Goal: Transaction & Acquisition: Book appointment/travel/reservation

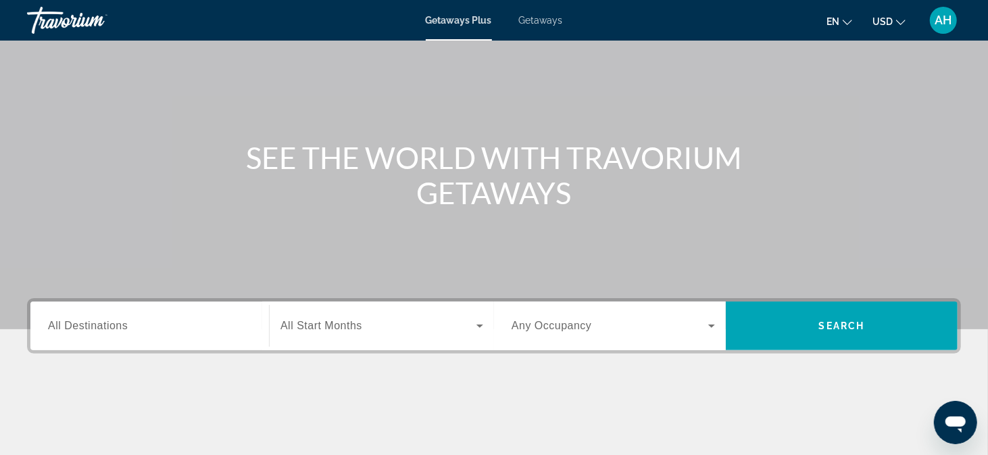
scroll to position [135, 0]
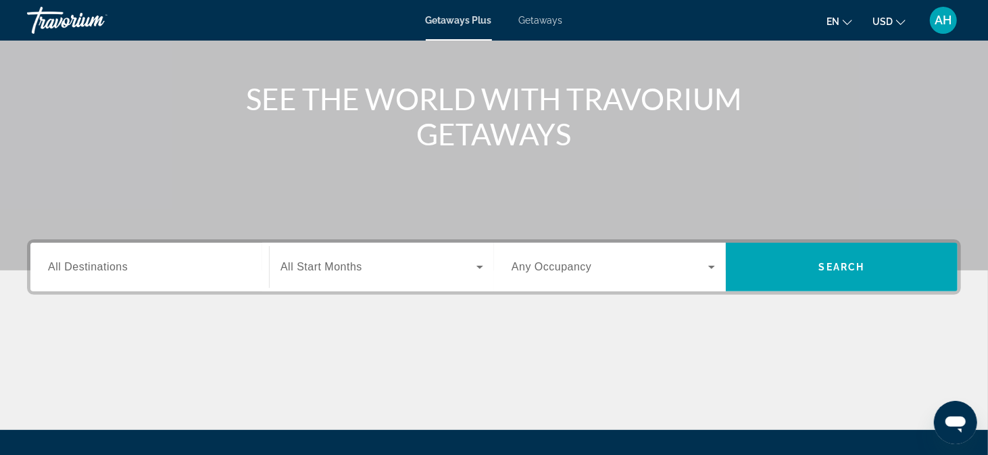
click at [546, 19] on span "Getaways" at bounding box center [541, 20] width 44 height 11
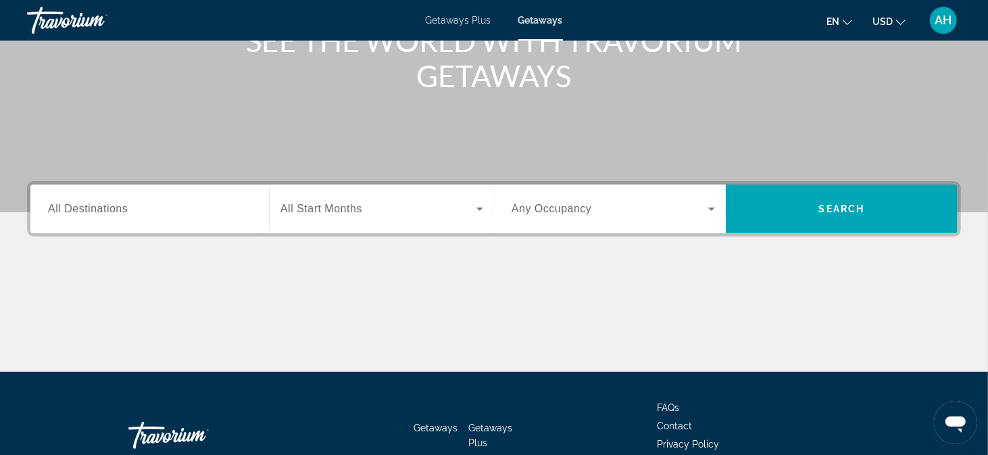
scroll to position [203, 0]
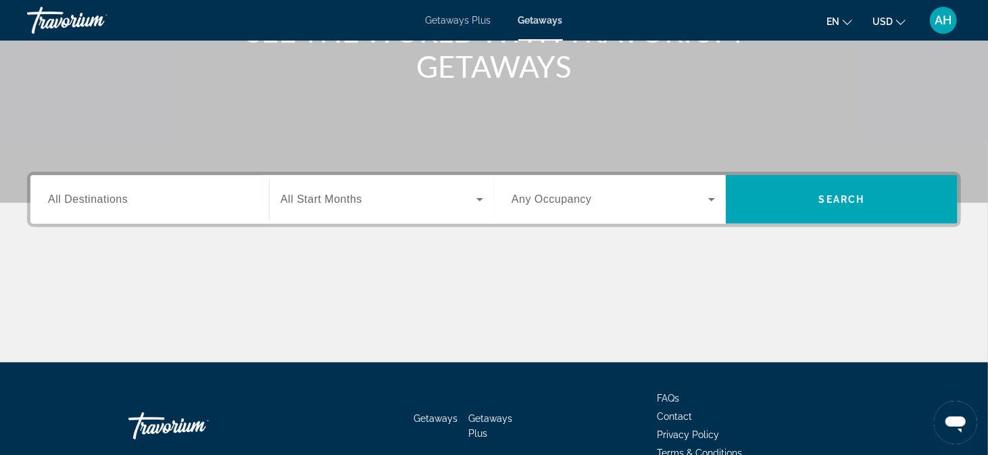
click at [131, 199] on input "Destination All Destinations" at bounding box center [149, 200] width 203 height 16
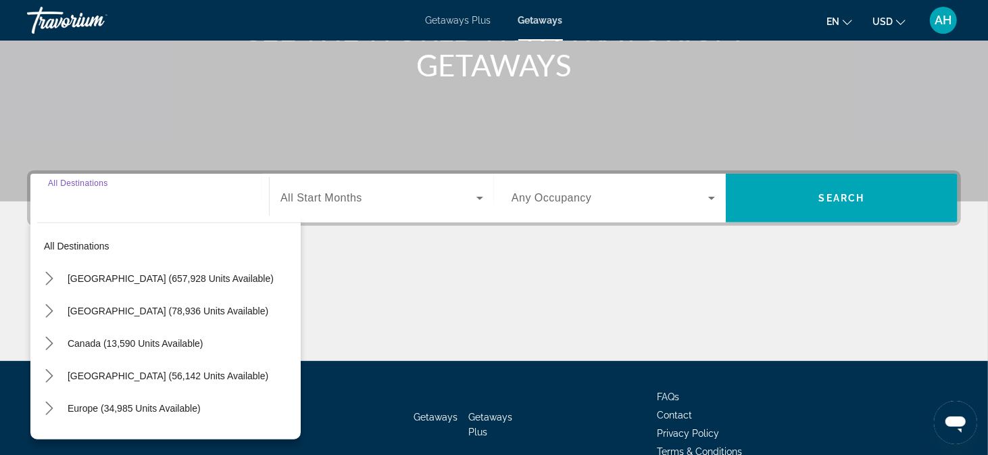
scroll to position [274, 0]
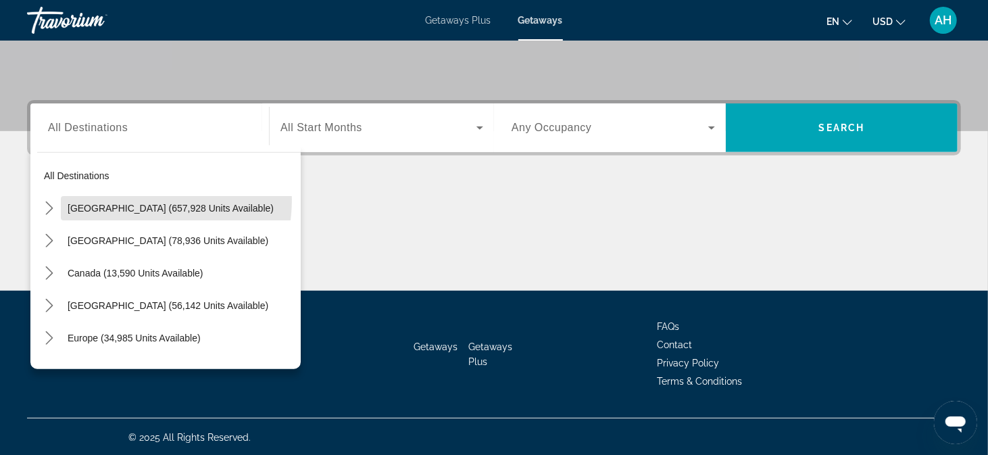
click at [131, 199] on span "Select destination: United States (657,928 units available)" at bounding box center [181, 208] width 240 height 32
type input "**********"
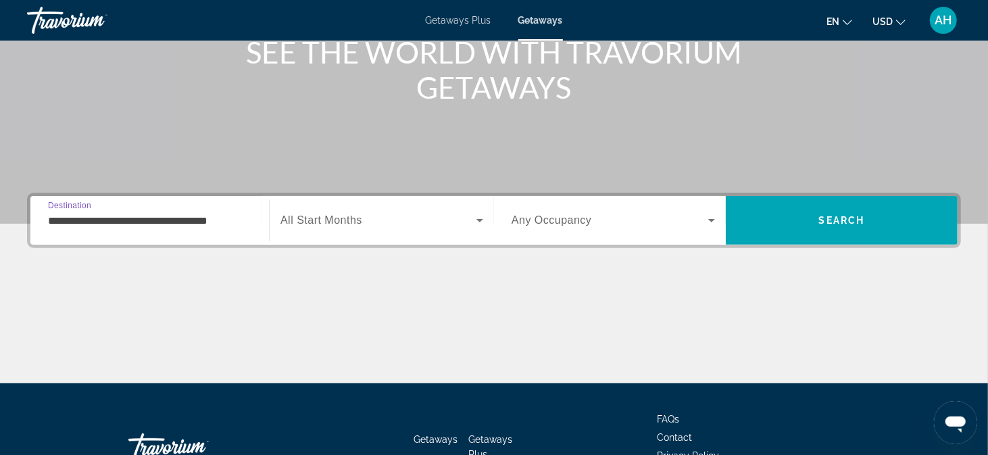
scroll to position [72, 0]
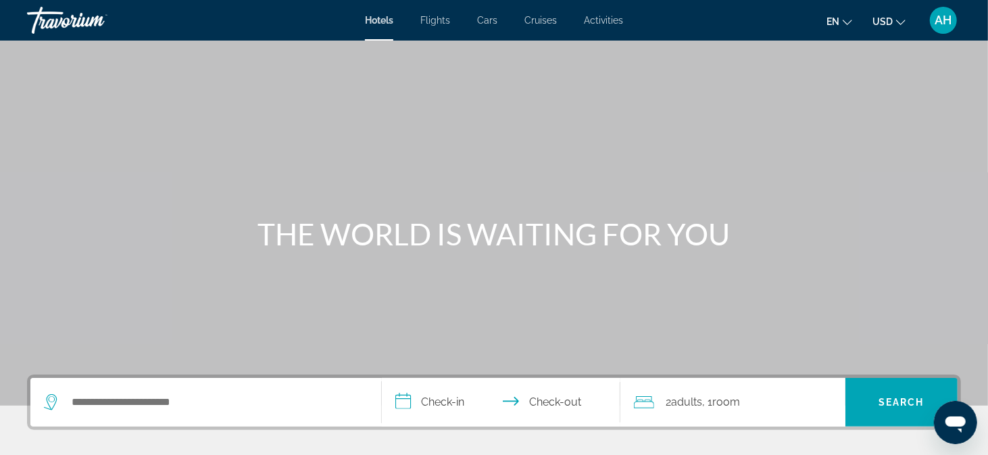
click at [538, 19] on span "Cruises" at bounding box center [540, 20] width 32 height 11
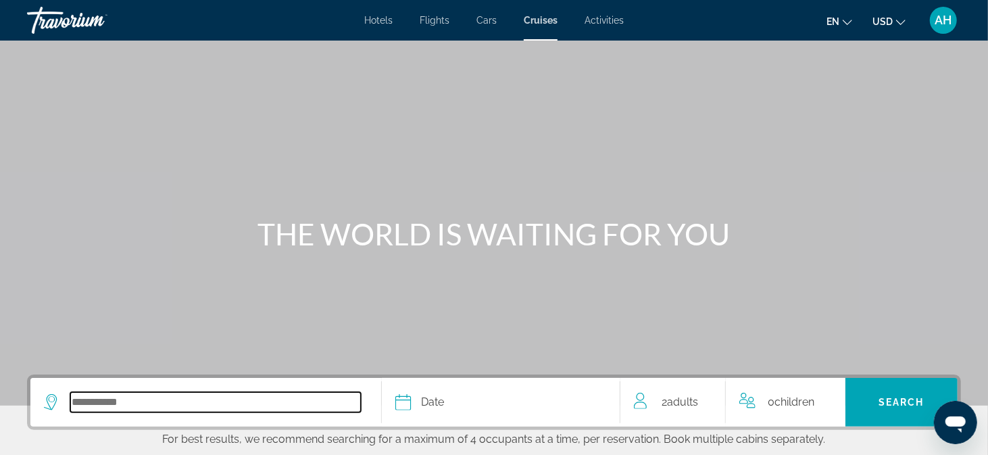
click at [146, 393] on input "Select cruise destination" at bounding box center [215, 402] width 291 height 20
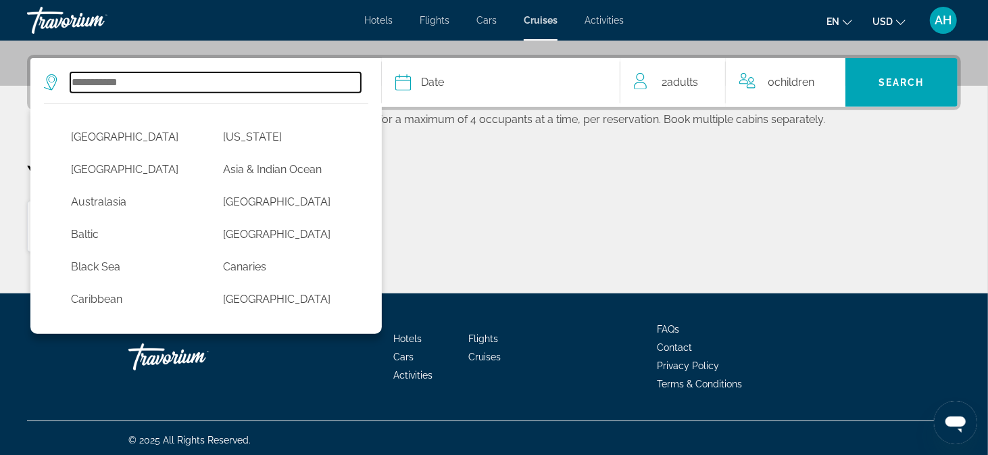
scroll to position [322, 0]
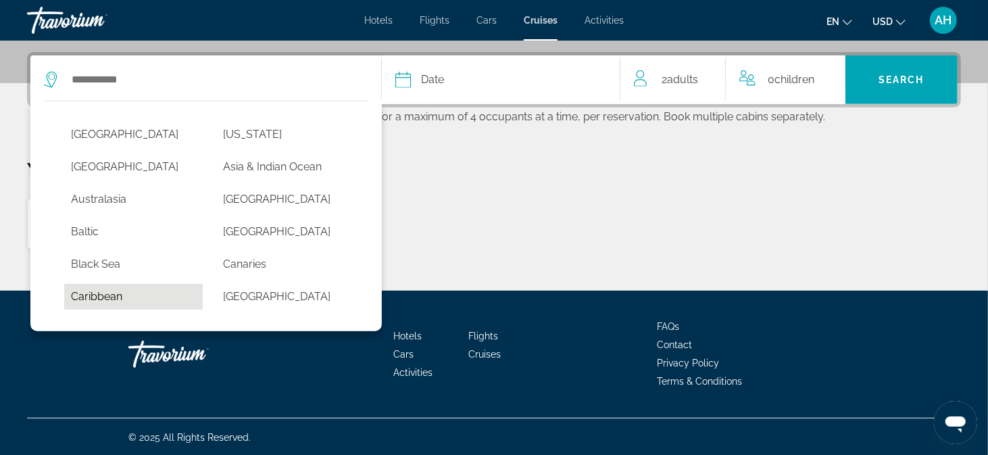
click at [97, 296] on button "Caribbean" at bounding box center [133, 297] width 139 height 26
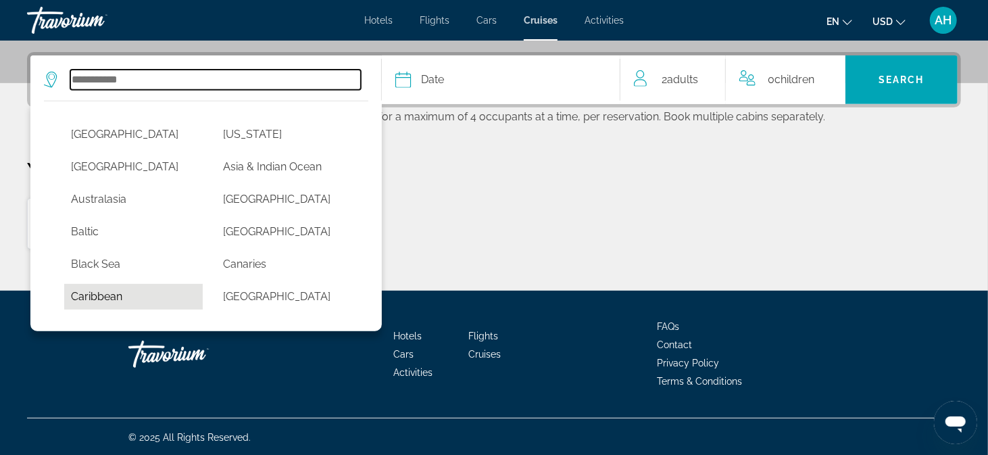
type input "*********"
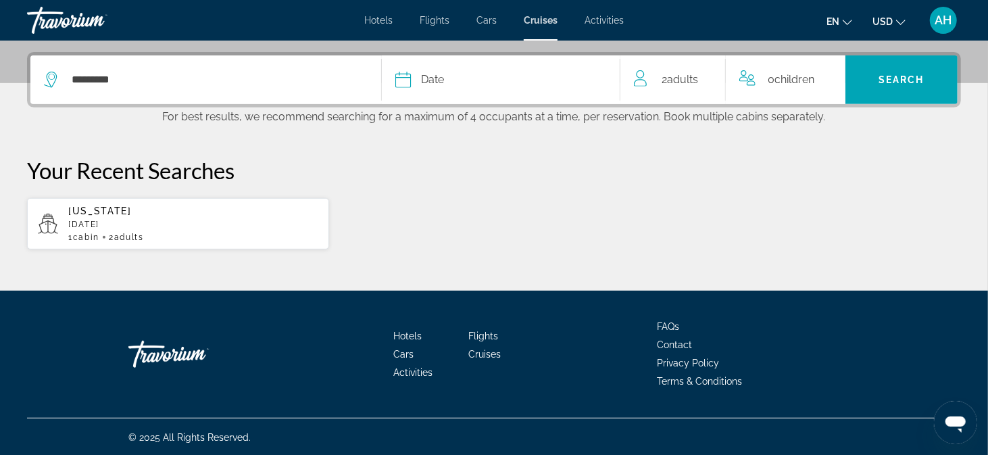
click at [401, 80] on icon "Select cruise date" at bounding box center [403, 80] width 16 height 16
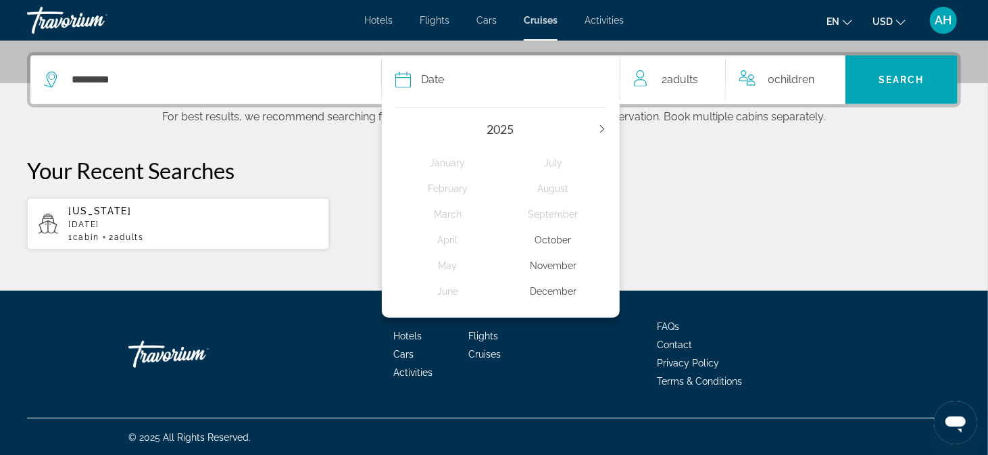
click at [563, 285] on div "December" at bounding box center [553, 291] width 105 height 24
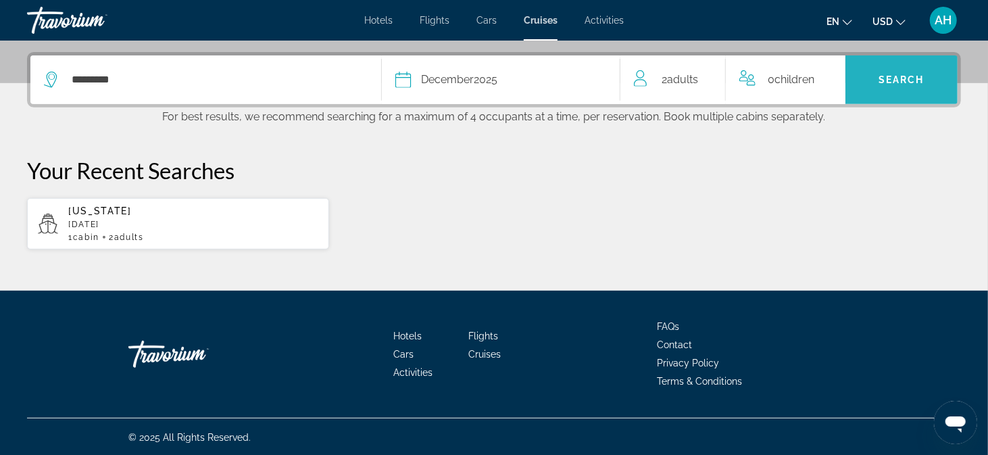
click at [894, 78] on span "Search" at bounding box center [901, 79] width 46 height 11
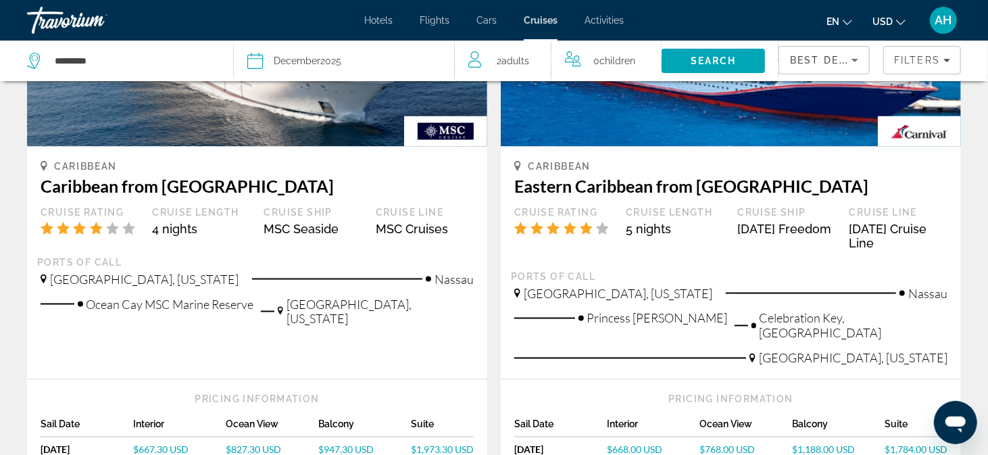
scroll to position [1419, 0]
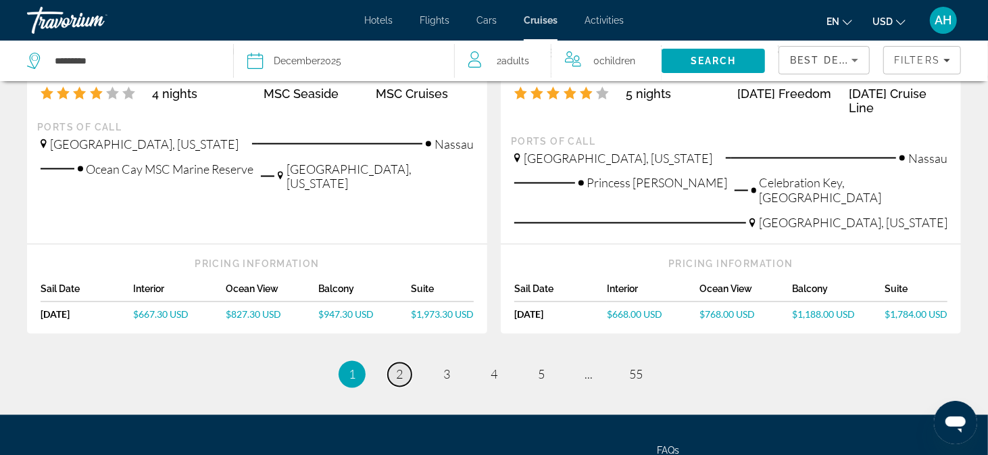
click at [399, 367] on span "2" at bounding box center [399, 374] width 7 height 15
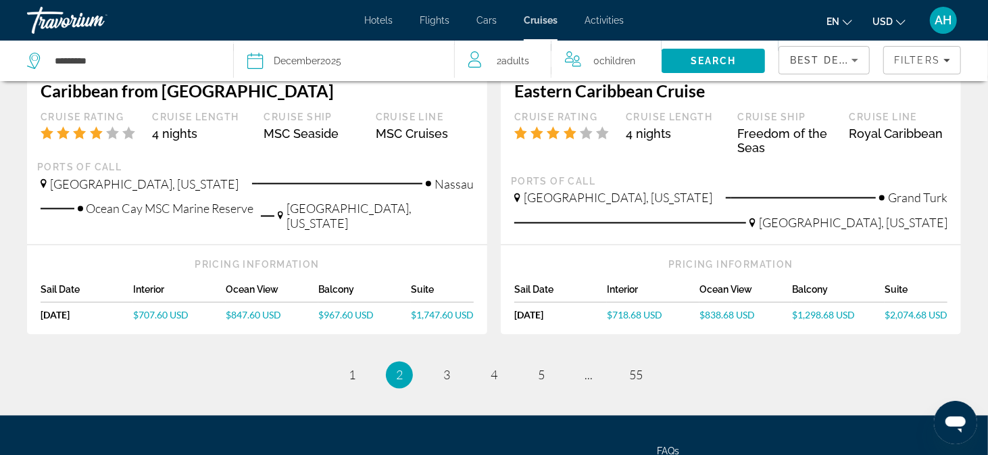
scroll to position [1435, 0]
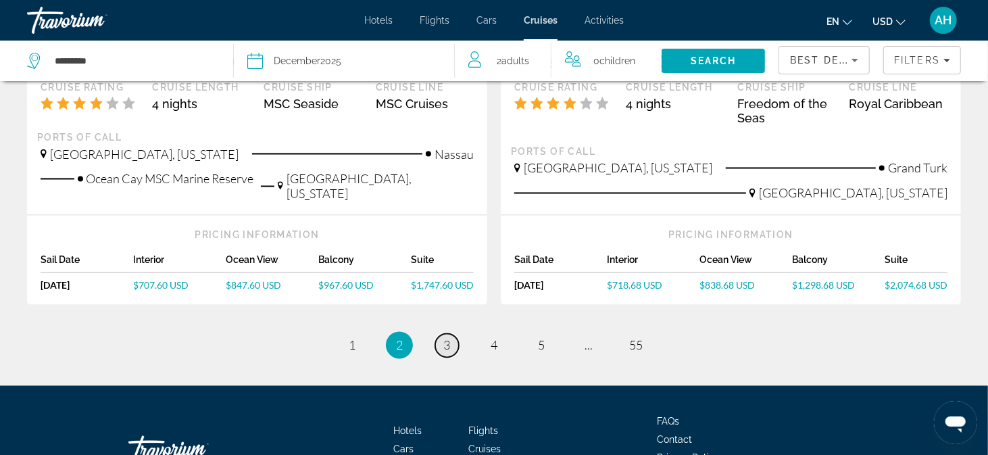
click at [445, 338] on span "3" at bounding box center [446, 345] width 7 height 15
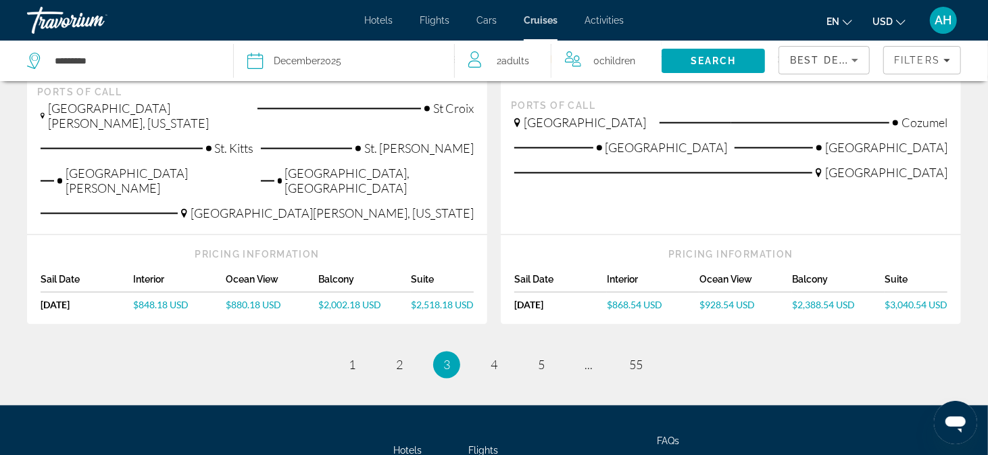
scroll to position [1543, 0]
